Goal: Information Seeking & Learning: Compare options

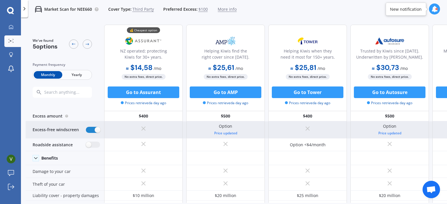
click at [92, 129] on label at bounding box center [93, 130] width 14 height 6
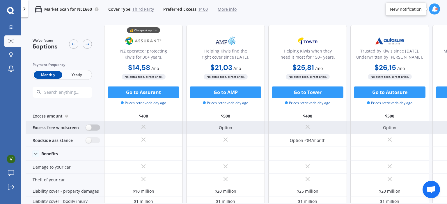
click at [92, 129] on label at bounding box center [93, 128] width 14 height 6
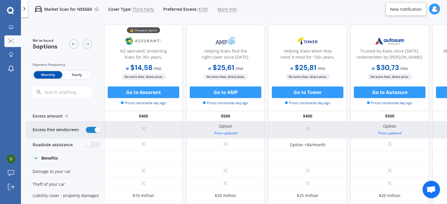
click at [94, 129] on label at bounding box center [93, 130] width 14 height 6
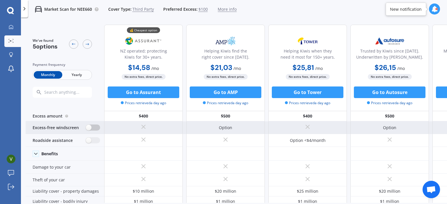
click at [94, 129] on label at bounding box center [93, 128] width 14 height 6
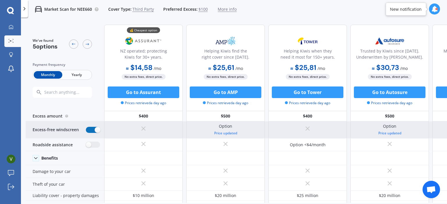
click at [95, 128] on label at bounding box center [93, 130] width 14 height 6
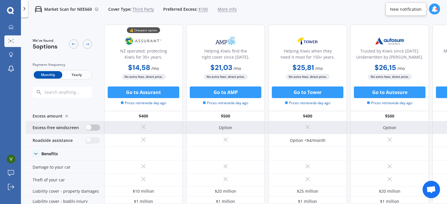
click at [95, 128] on label at bounding box center [93, 128] width 14 height 6
radio input "true"
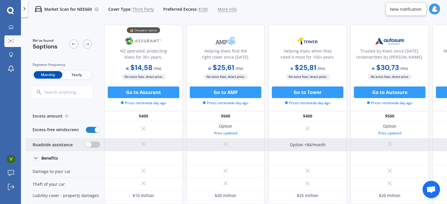
click at [95, 146] on label at bounding box center [93, 145] width 14 height 6
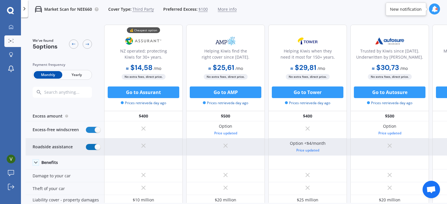
click at [95, 146] on label at bounding box center [93, 147] width 14 height 6
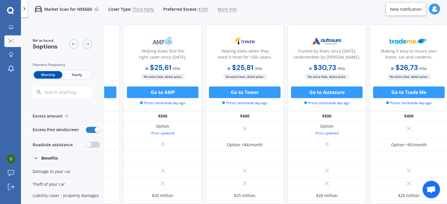
scroll to position [0, 67]
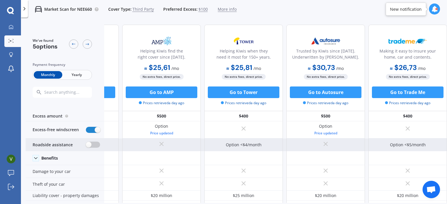
click at [93, 143] on label at bounding box center [93, 145] width 14 height 6
radio input "true"
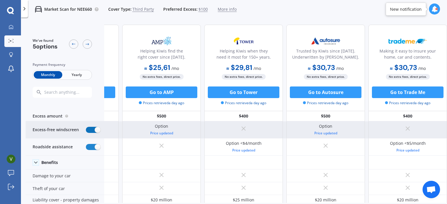
click at [92, 129] on label at bounding box center [93, 130] width 14 height 6
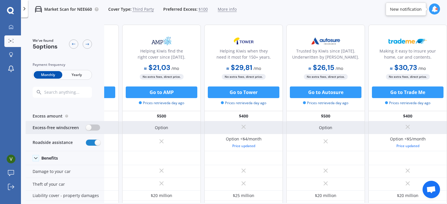
click at [92, 129] on label at bounding box center [93, 128] width 14 height 6
radio input "true"
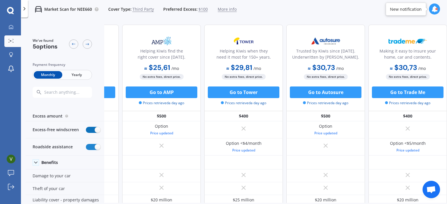
scroll to position [0, 0]
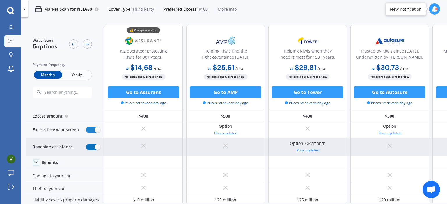
click at [94, 149] on label at bounding box center [93, 147] width 14 height 6
radio input "false"
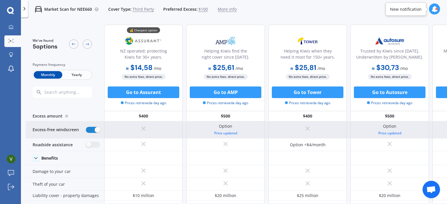
click at [93, 134] on div "Excess-free windscreen" at bounding box center [65, 130] width 79 height 17
click at [96, 131] on label at bounding box center [93, 130] width 14 height 6
radio input "false"
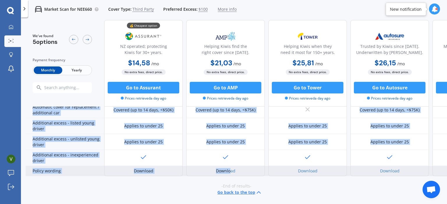
drag, startPoint x: 213, startPoint y: 198, endPoint x: 229, endPoint y: 163, distance: 38.0
click at [229, 163] on div "Benefits Damage to your car Theft of your car Liability cover - property damage…" at bounding box center [268, 75] width 485 height 201
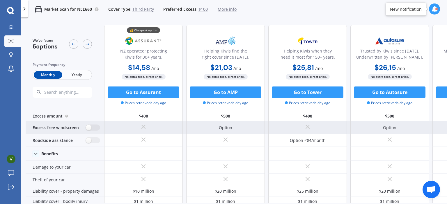
click at [215, 130] on div "Option" at bounding box center [225, 128] width 79 height 13
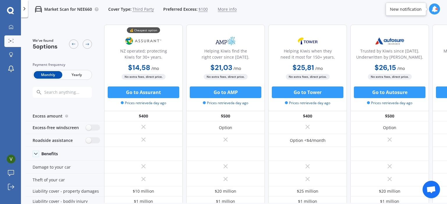
scroll to position [0, 67]
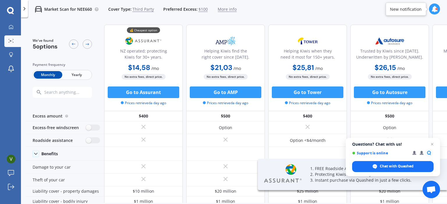
scroll to position [0, 67]
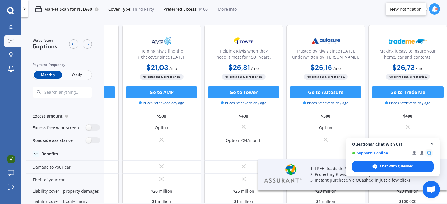
click at [432, 144] on span "Close chat" at bounding box center [431, 144] width 7 height 7
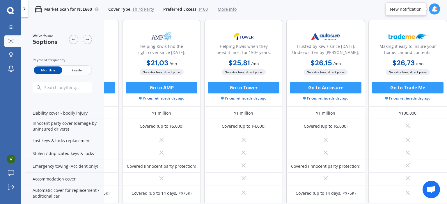
scroll to position [88, 67]
